Goal: Complete application form

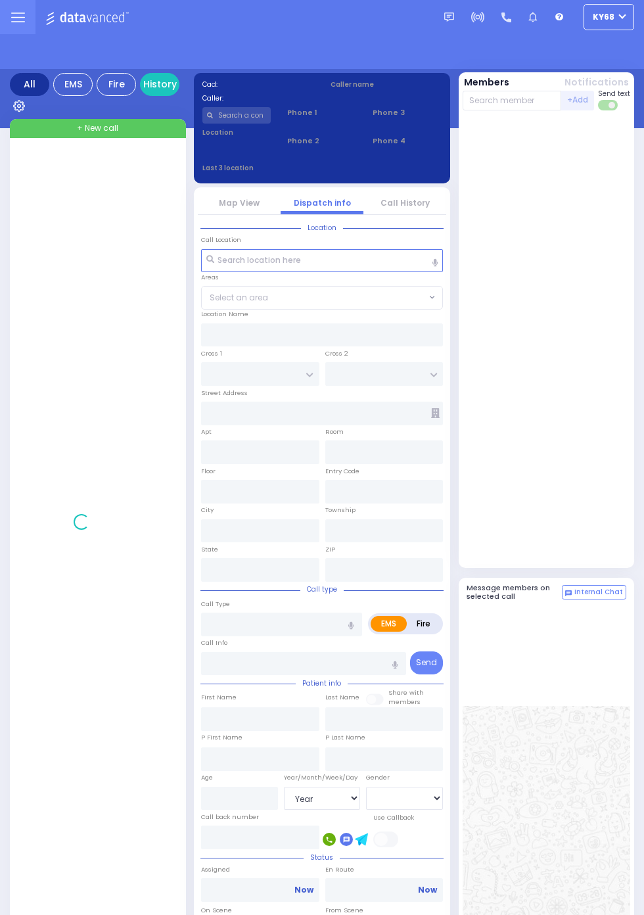
select select "Year"
select select "[DEMOGRAPHIC_DATA]"
select select "Year"
select select "[DEMOGRAPHIC_DATA]"
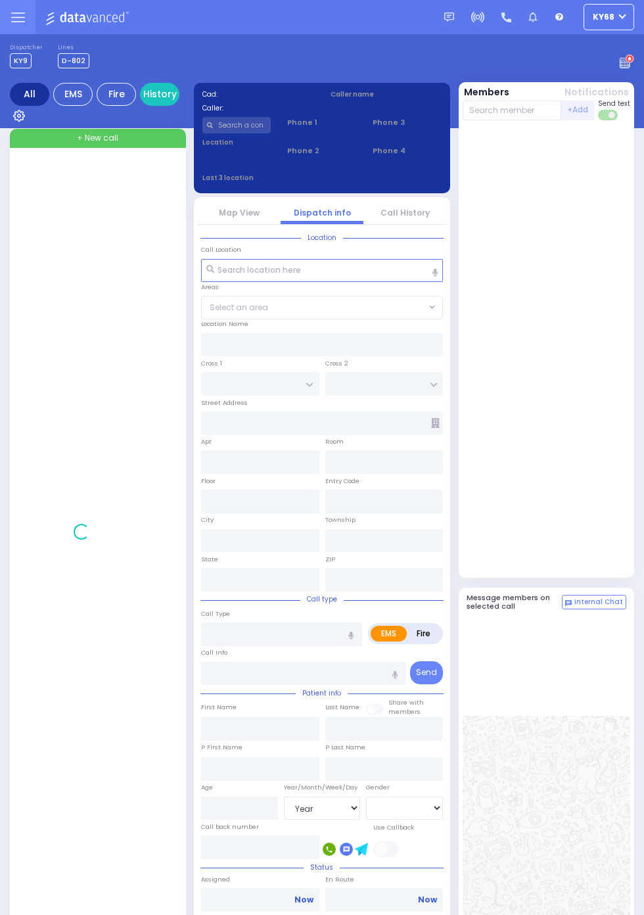
select select "Year"
select select "[DEMOGRAPHIC_DATA]"
